Goal: Book appointment/travel/reservation

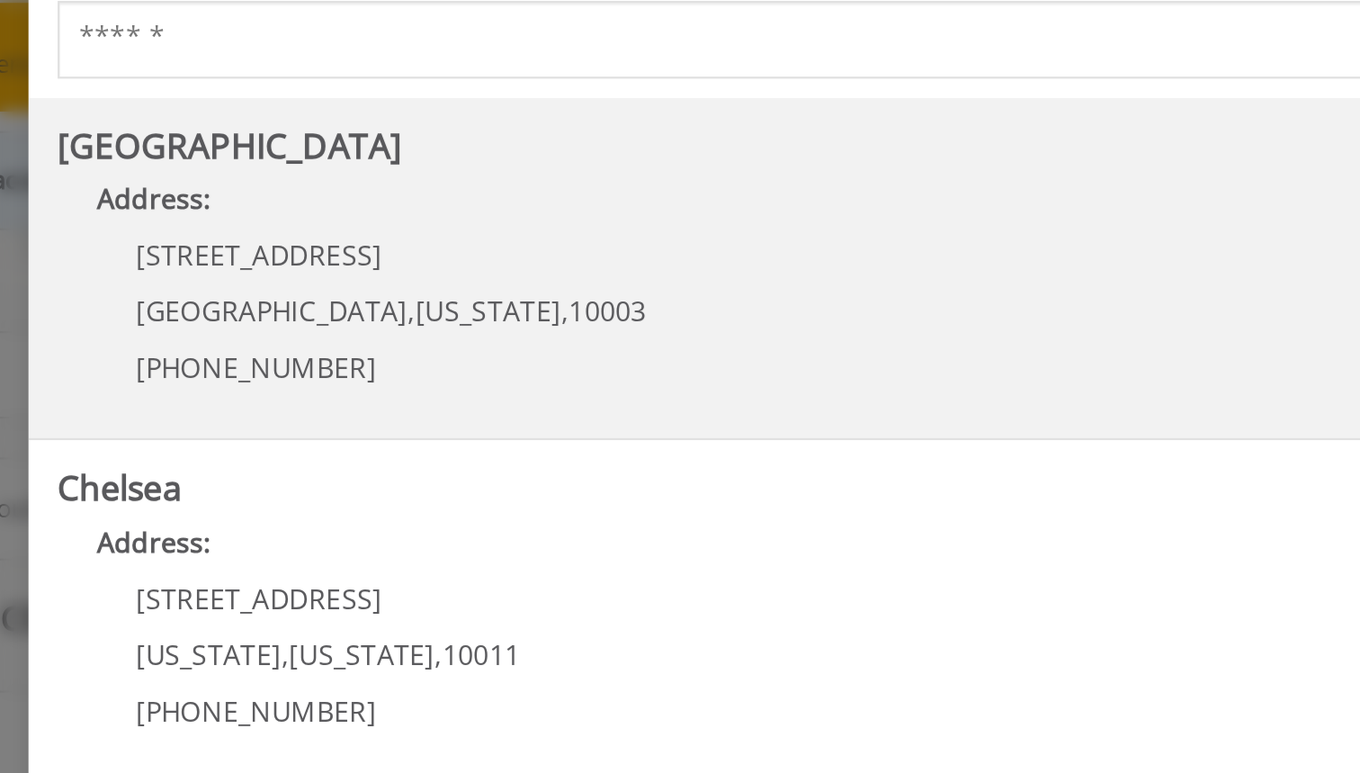
click at [334, 229] on Village "Address:" at bounding box center [680, 243] width 693 height 29
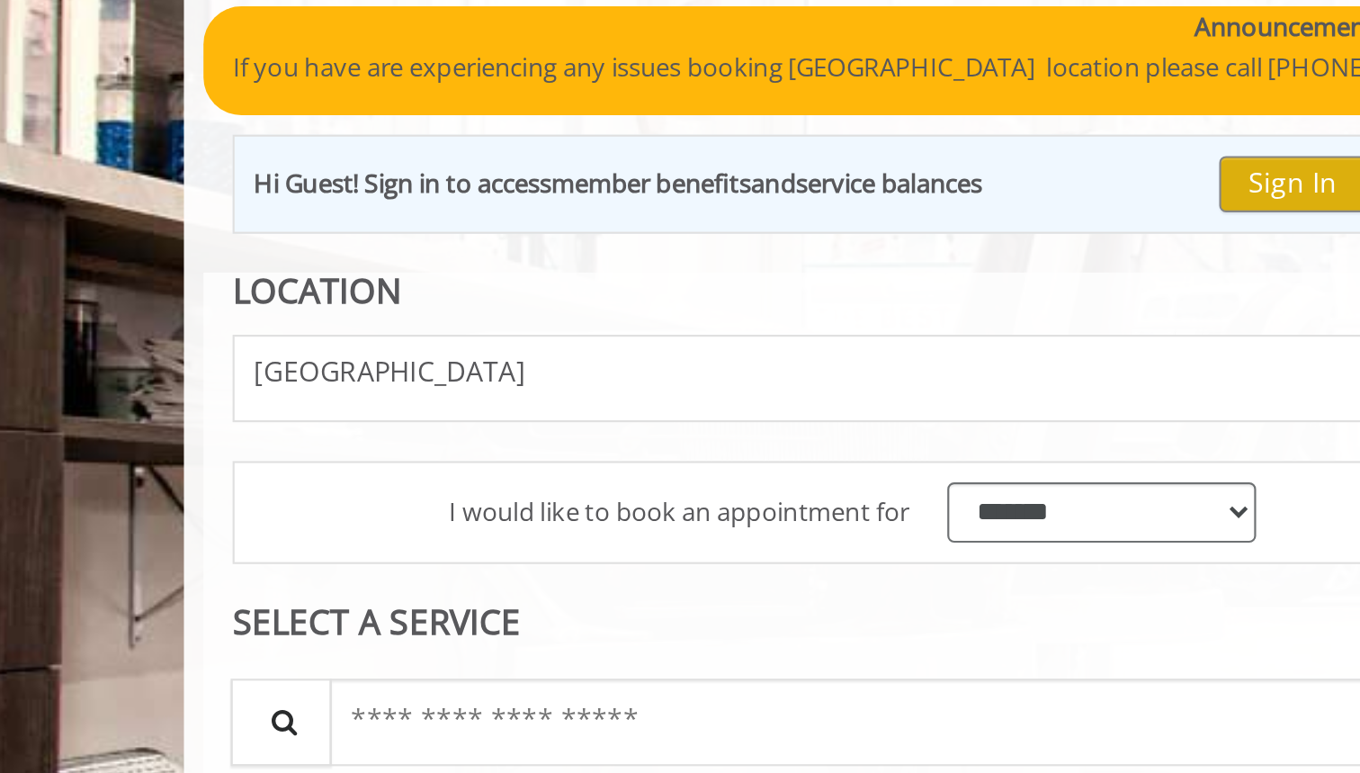
scroll to position [21, 0]
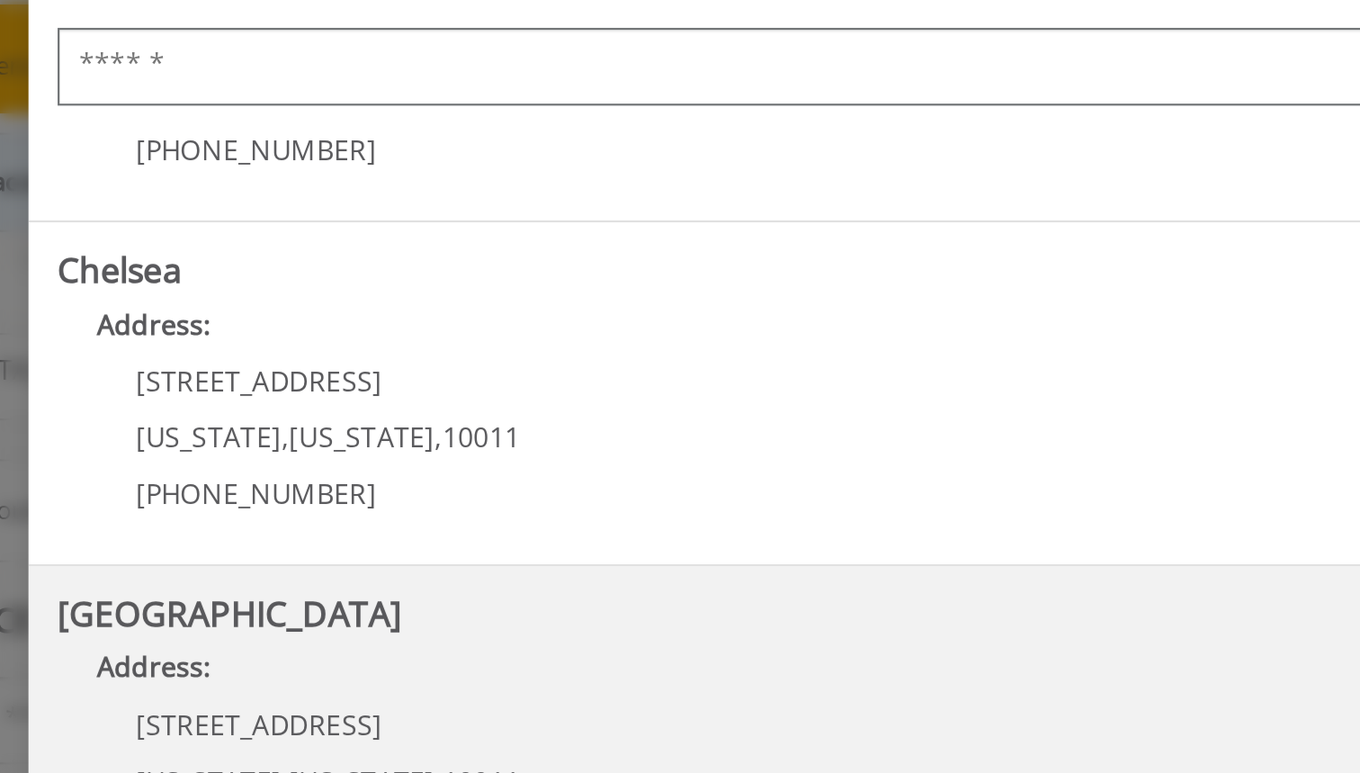
scroll to position [96, 0]
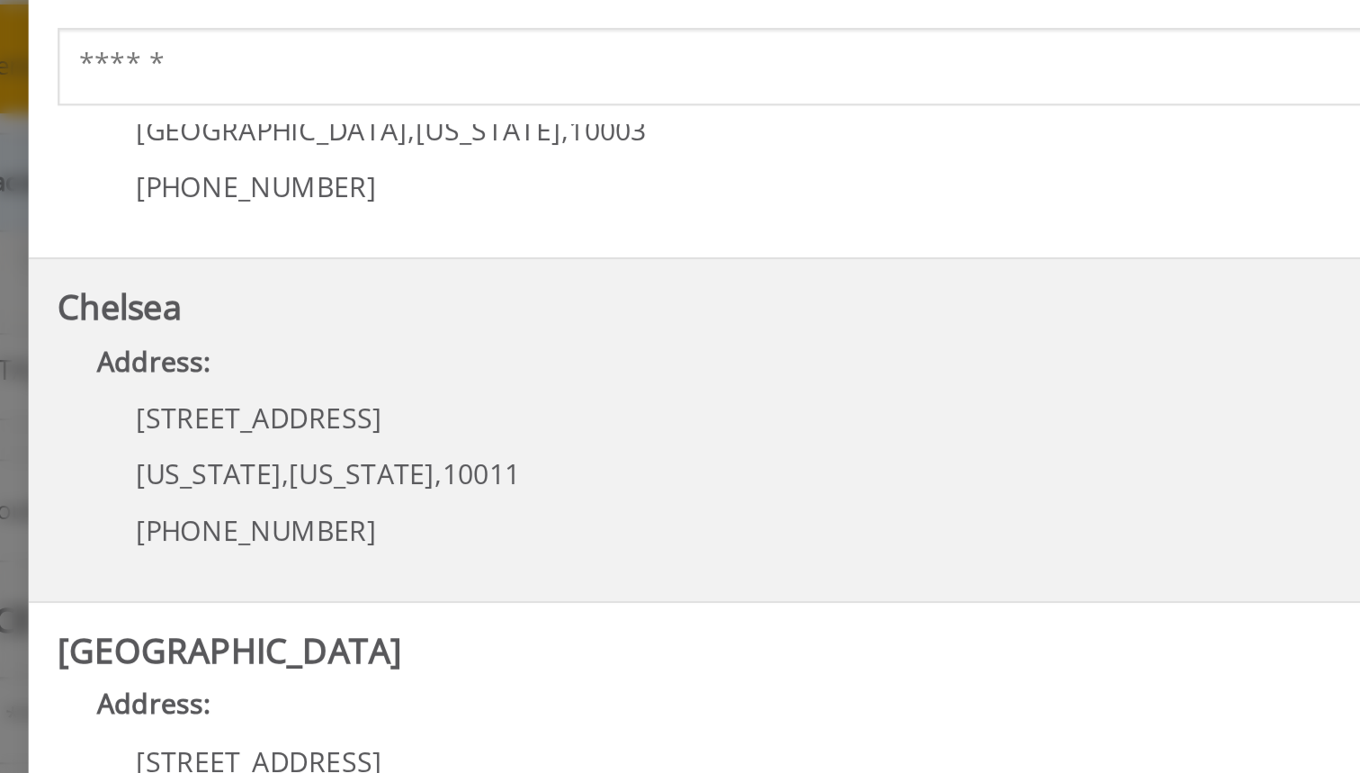
click at [334, 264] on b "Chelsea" at bounding box center [363, 275] width 58 height 22
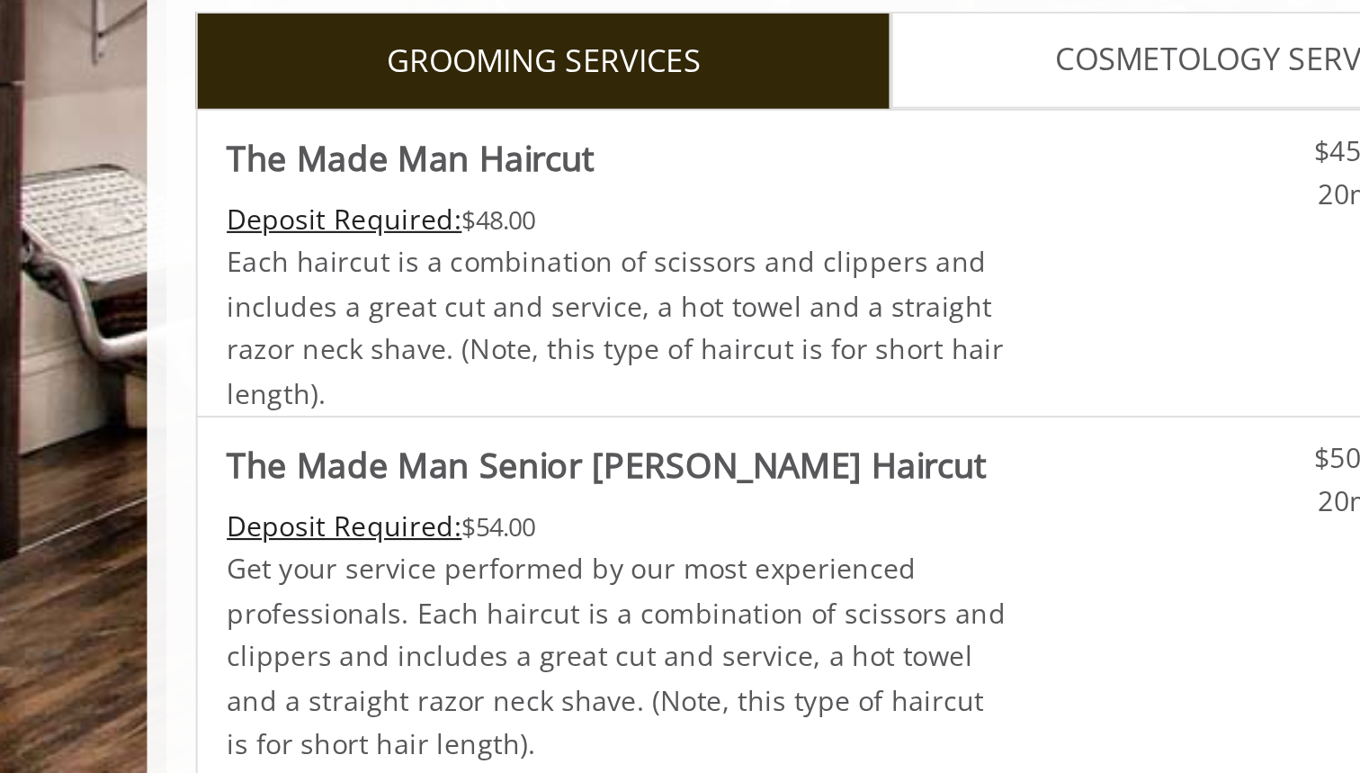
scroll to position [331, 0]
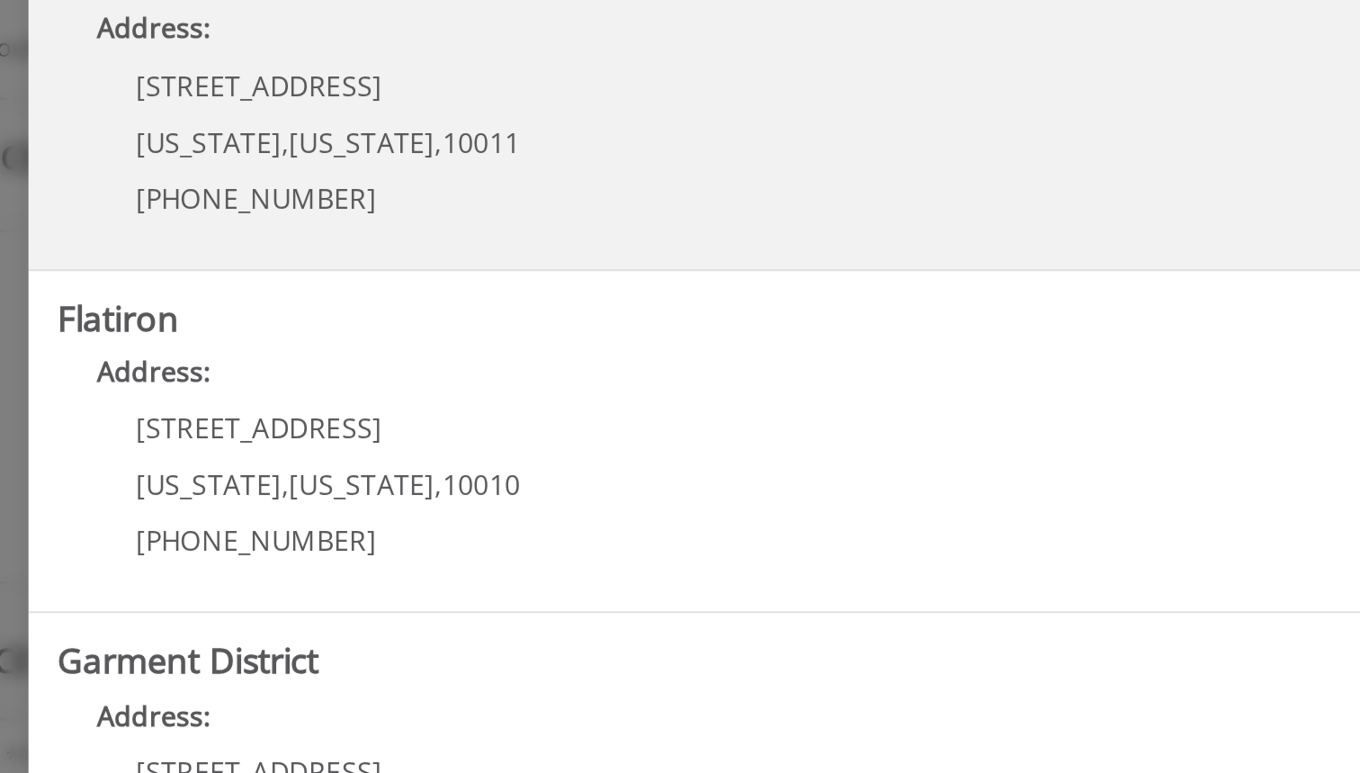
scroll to position [328, 0]
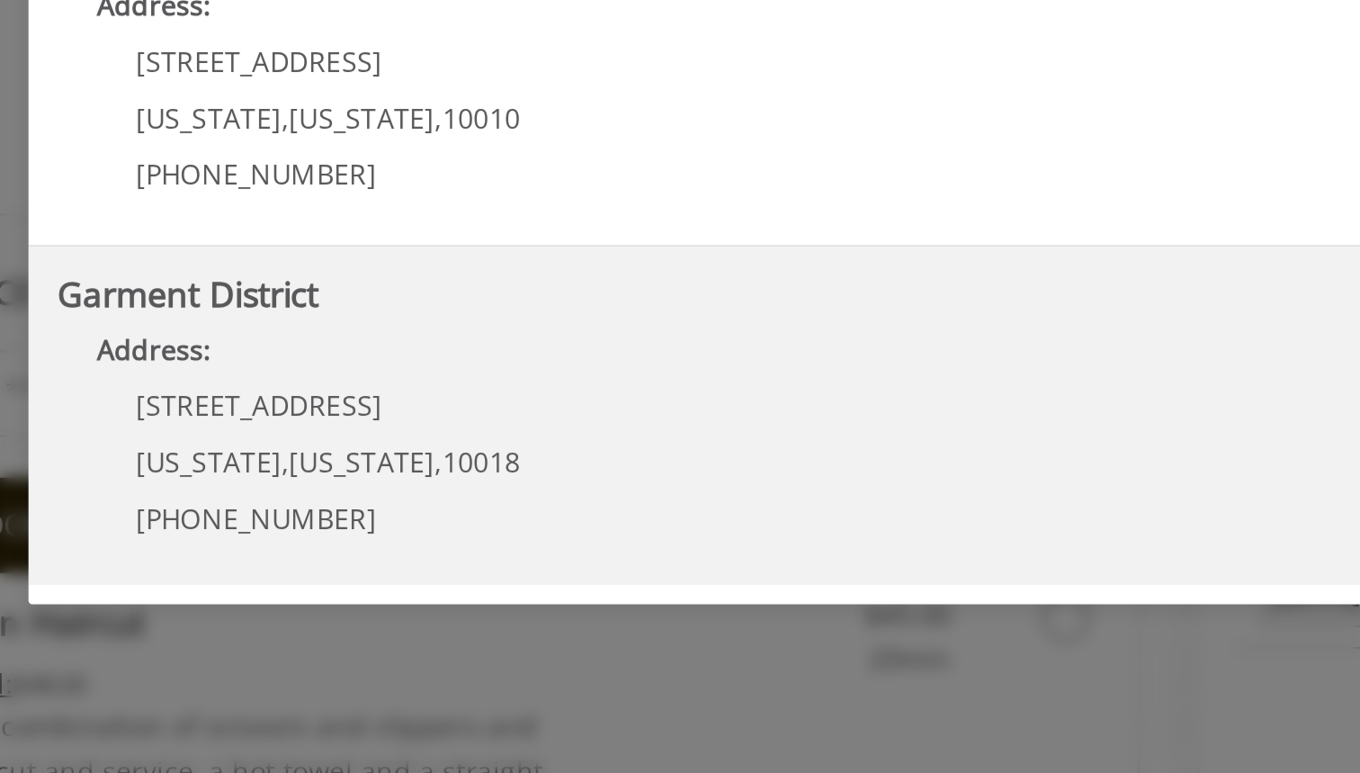
click at [334, 509] on b "Garment District" at bounding box center [394, 520] width 121 height 22
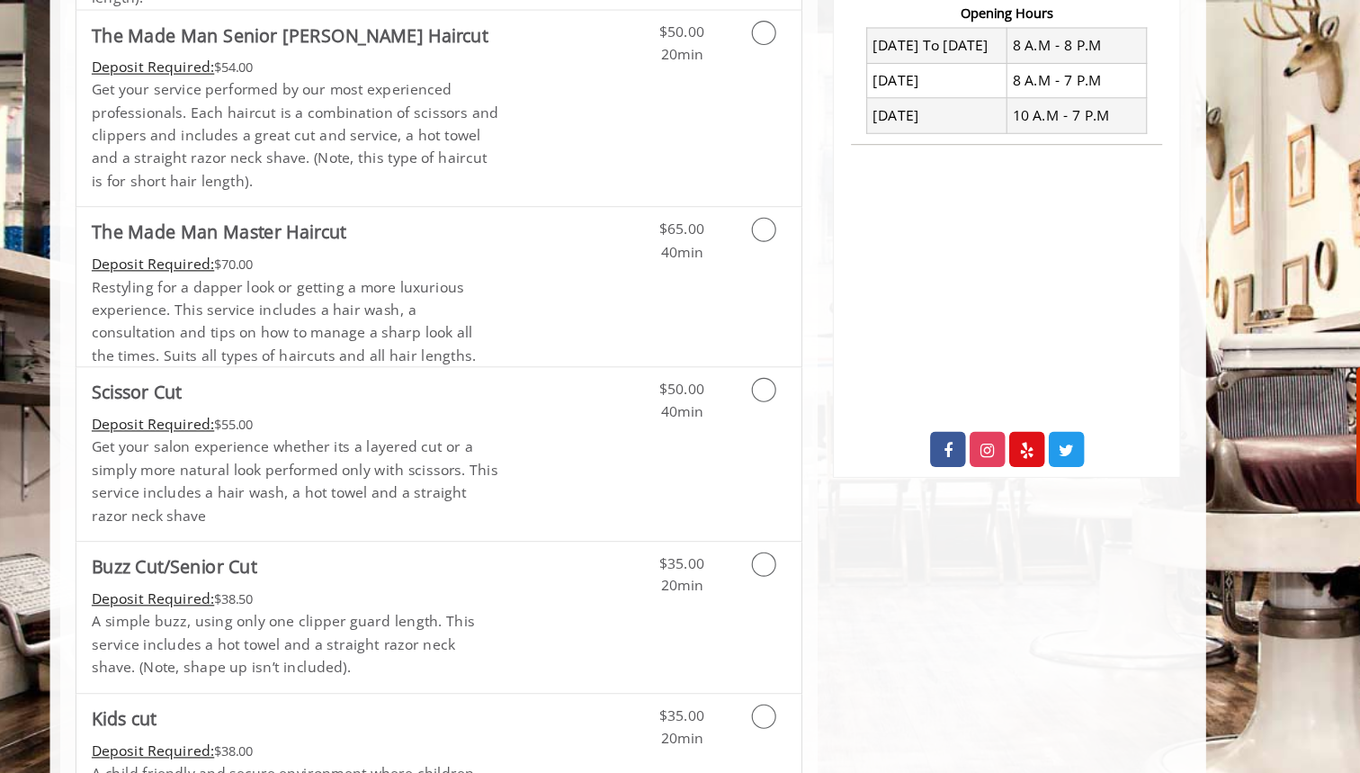
scroll to position [579, 0]
